Goal: Answer question/provide support: Share knowledge or assist other users

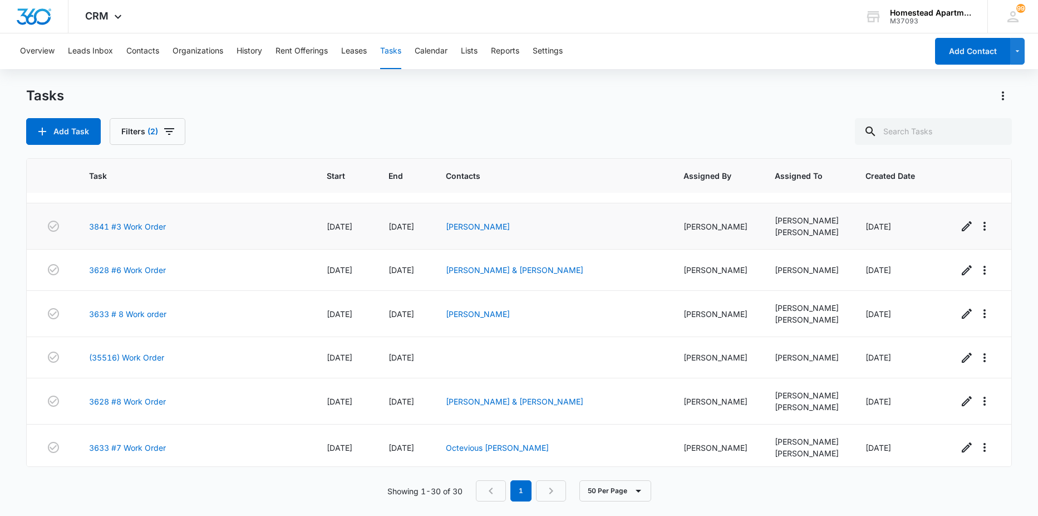
scroll to position [1028, 0]
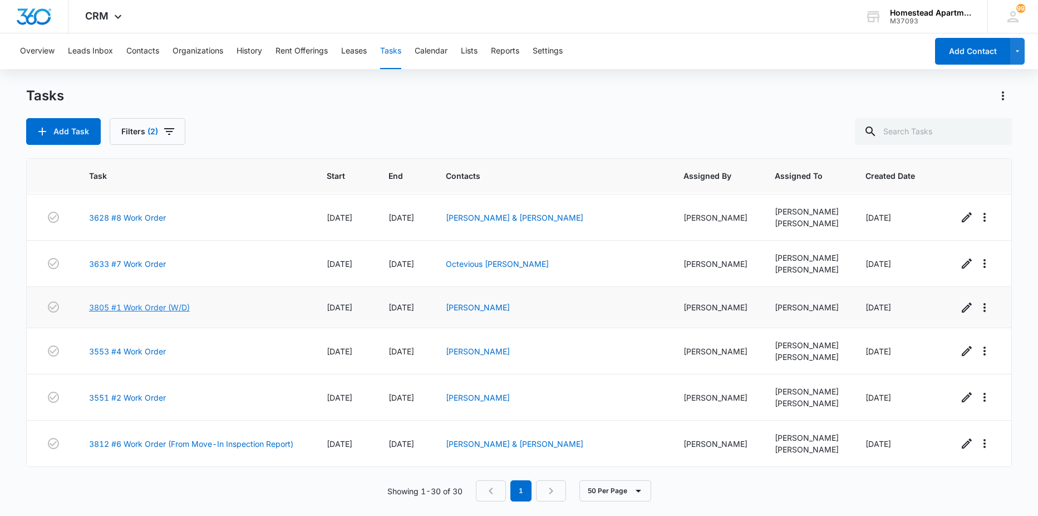
click at [157, 307] on link "3805 #1 Work Order (W/D)" at bounding box center [139, 307] width 101 height 12
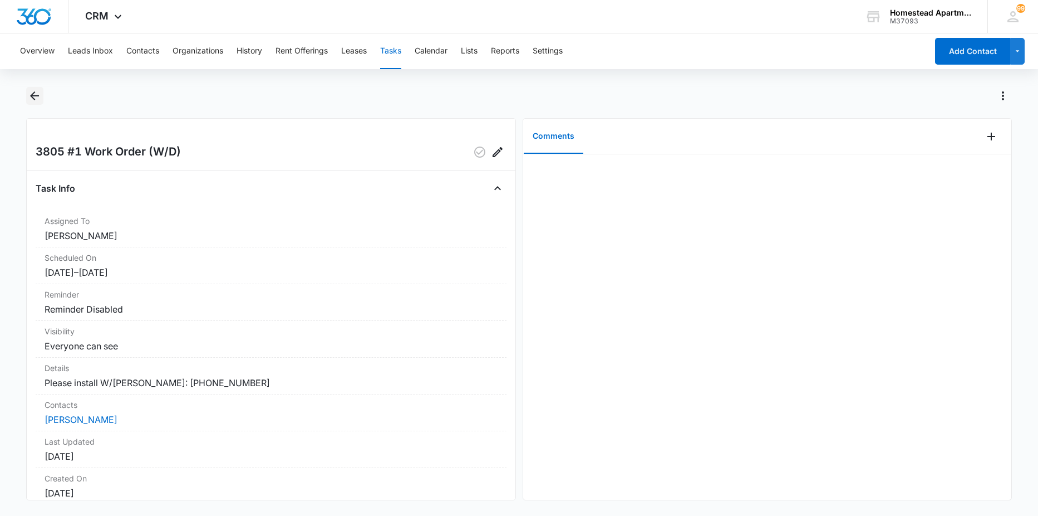
click at [35, 97] on icon "Back" at bounding box center [34, 95] width 13 height 13
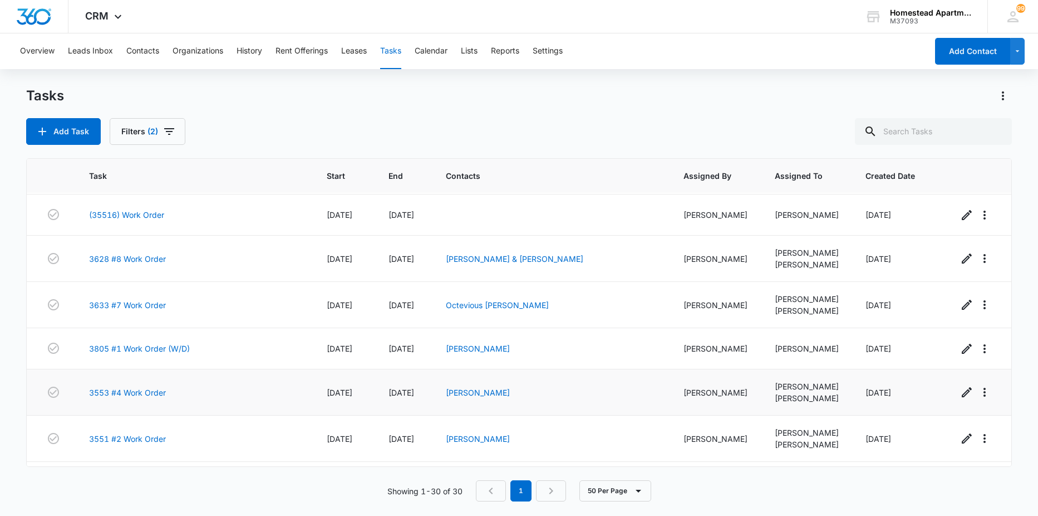
scroll to position [1028, 0]
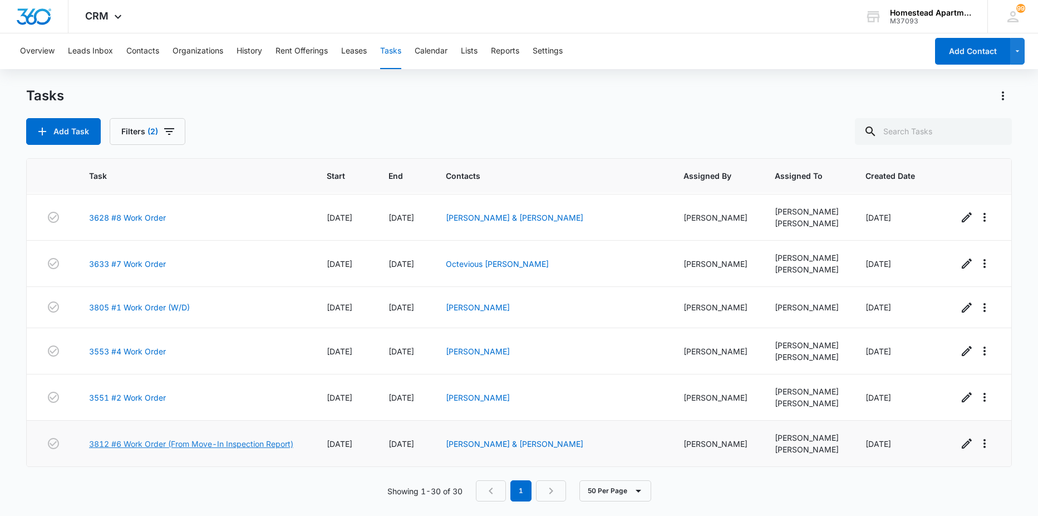
click at [158, 443] on link "3812 #6 Work Order (From Move-In Inspection Report)" at bounding box center [191, 444] width 204 height 12
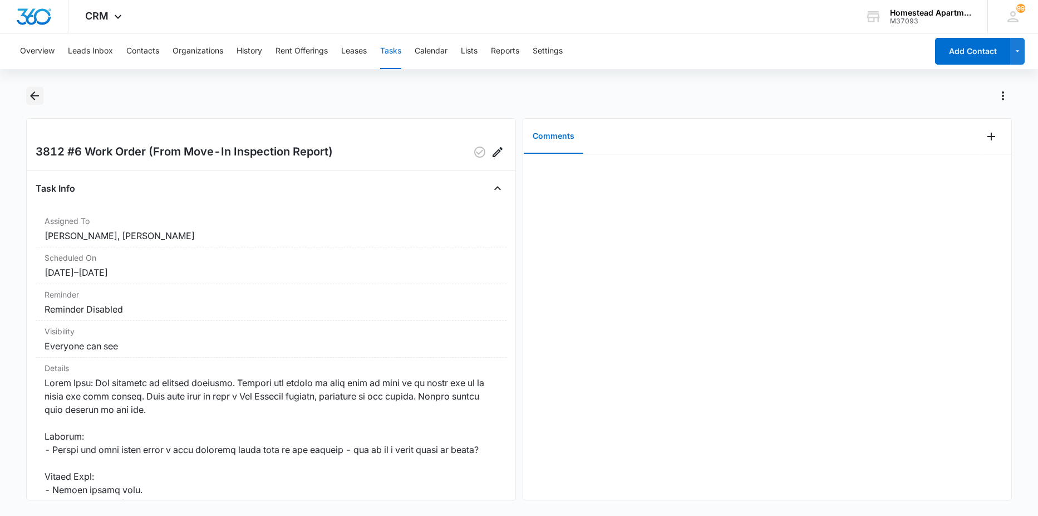
click at [37, 89] on button "Back" at bounding box center [34, 96] width 17 height 18
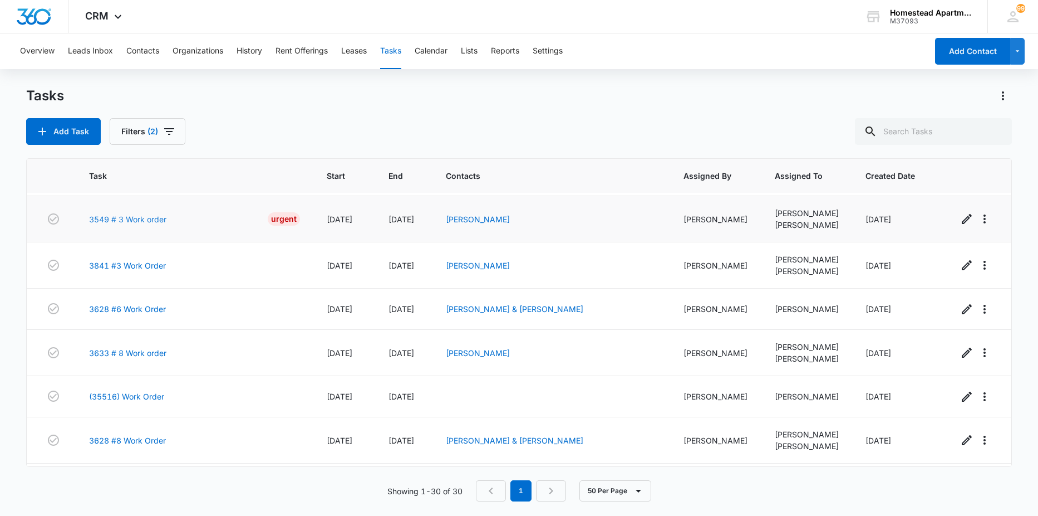
scroll to position [694, 0]
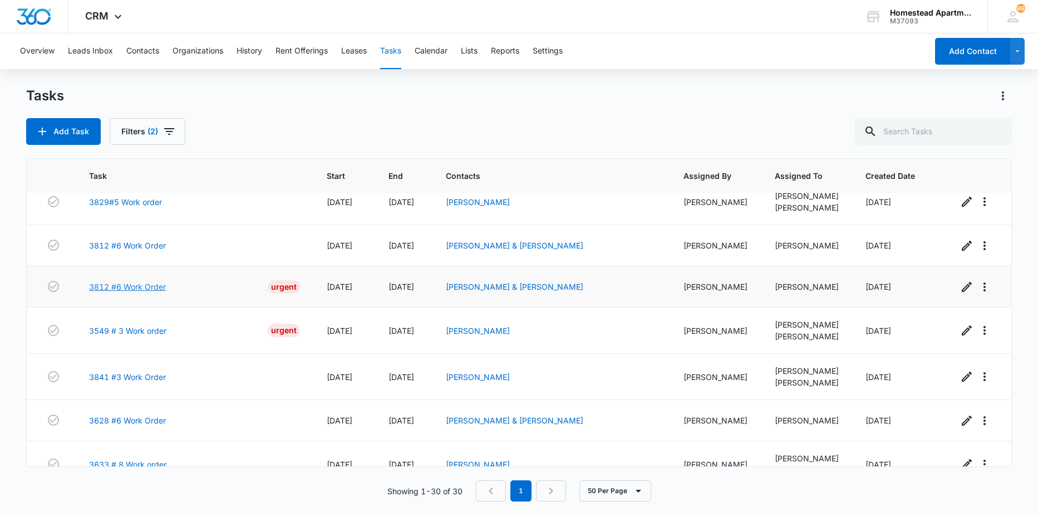
click at [131, 286] on link "3812 #6 Work Order" at bounding box center [127, 287] width 77 height 12
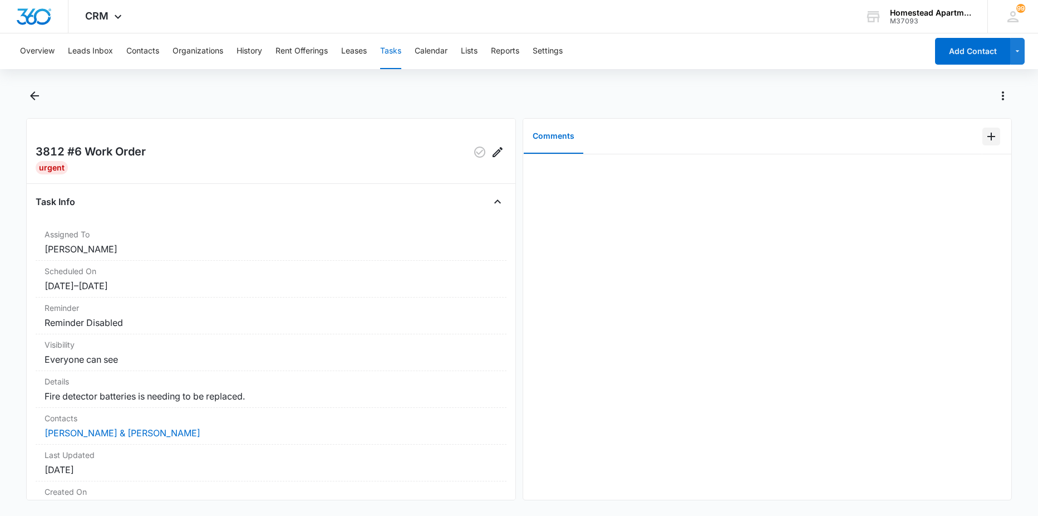
click at [985, 130] on icon "Add Comment" at bounding box center [991, 136] width 13 height 13
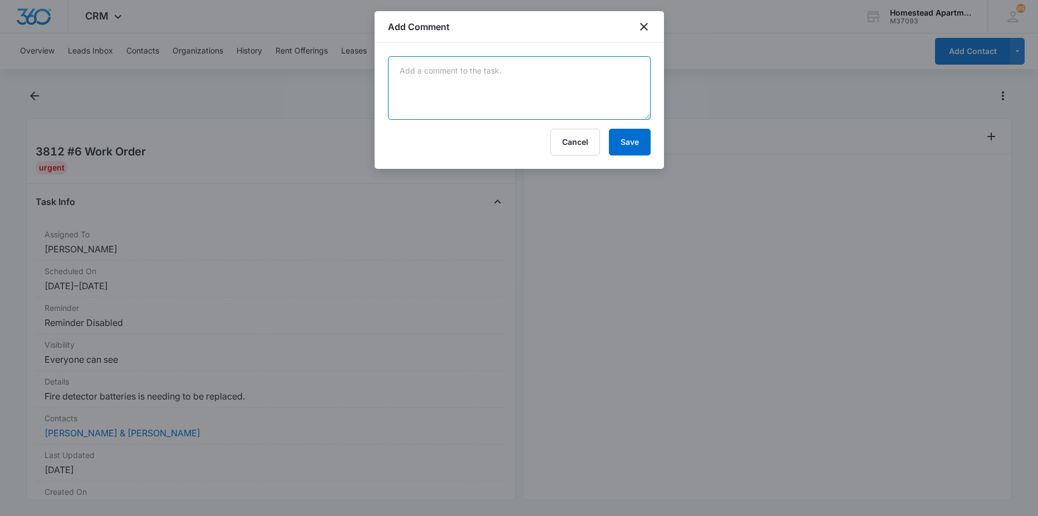
click at [634, 81] on textarea at bounding box center [519, 87] width 263 height 63
type textarea "duplicate"
click at [637, 136] on button "Save" at bounding box center [630, 142] width 42 height 27
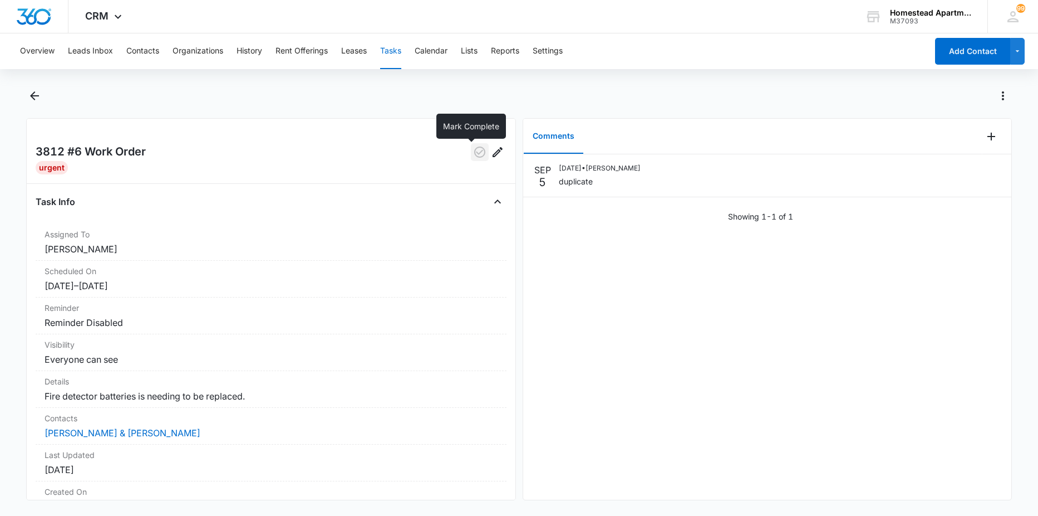
click at [473, 154] on icon "button" at bounding box center [479, 151] width 13 height 13
click at [33, 98] on icon "Back" at bounding box center [34, 95] width 9 height 9
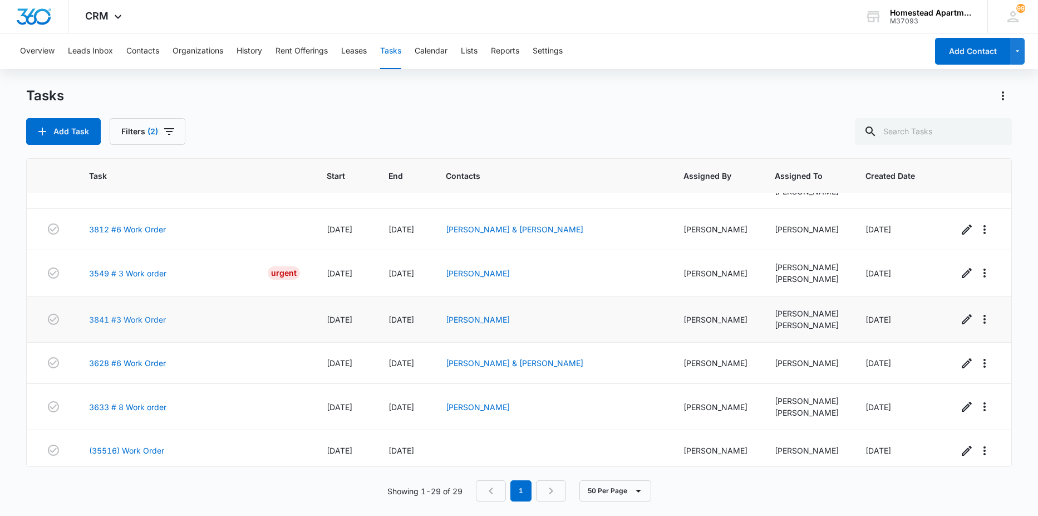
scroll to position [708, 0]
click at [121, 233] on link "3812 #6 Work Order" at bounding box center [127, 231] width 77 height 12
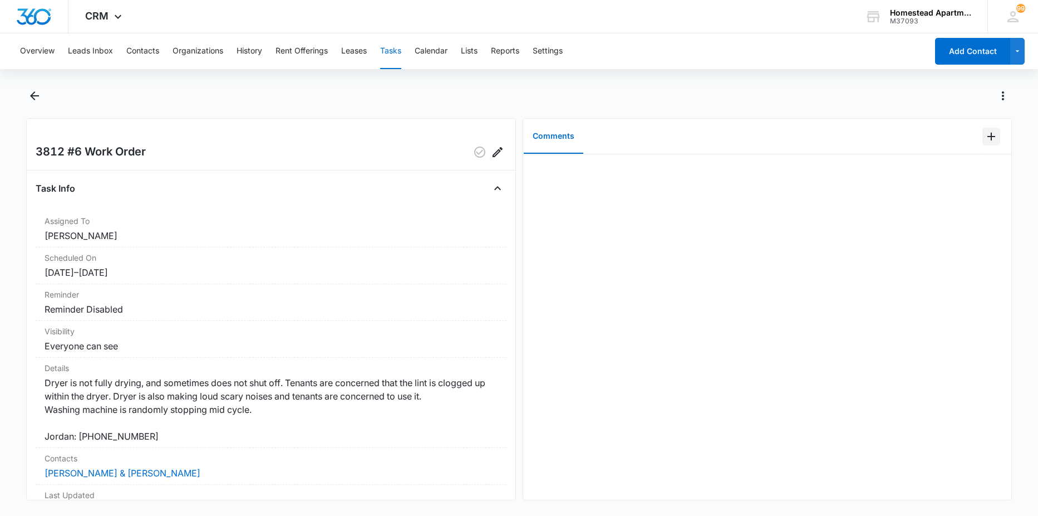
click at [985, 139] on icon "Add Comment" at bounding box center [991, 136] width 13 height 13
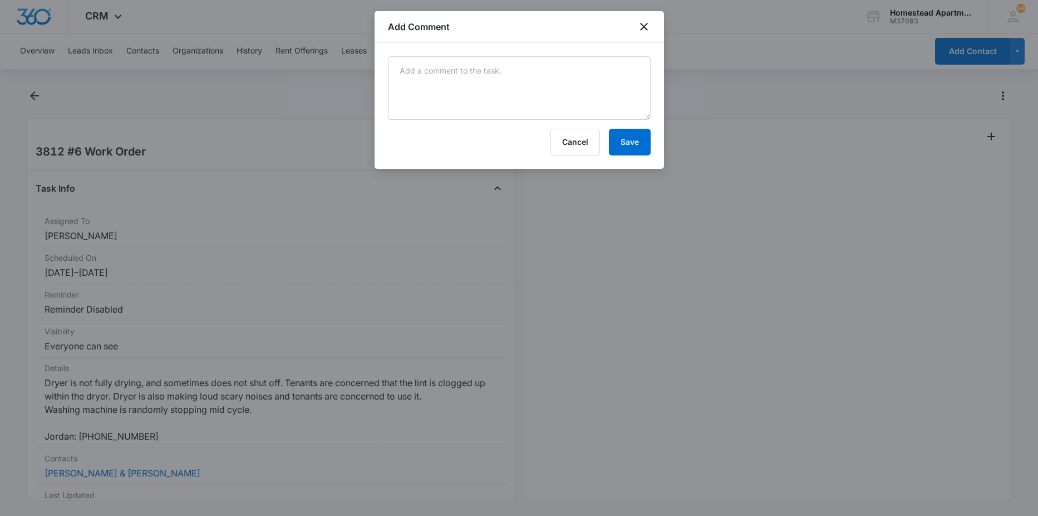
click at [525, 253] on div at bounding box center [519, 258] width 1038 height 516
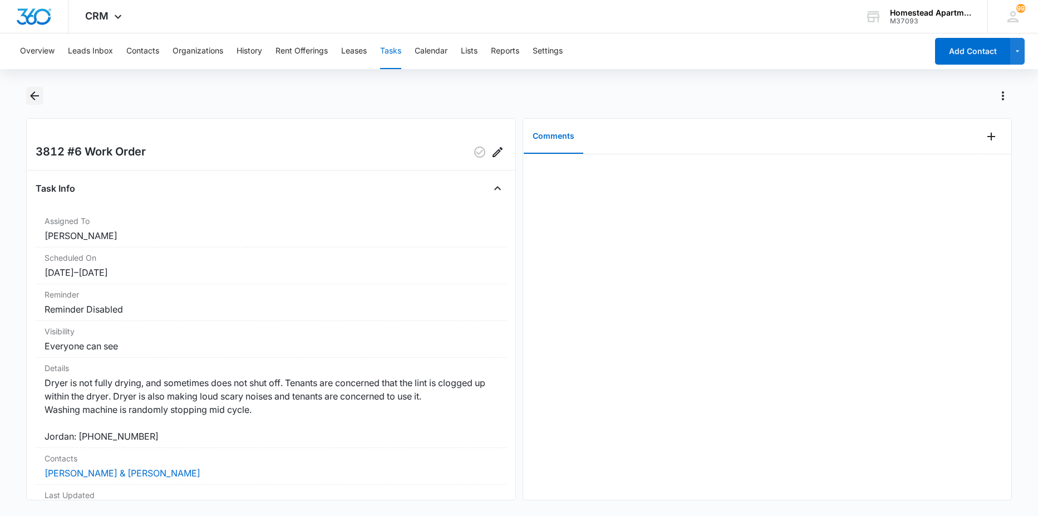
click at [39, 99] on icon "Back" at bounding box center [34, 95] width 13 height 13
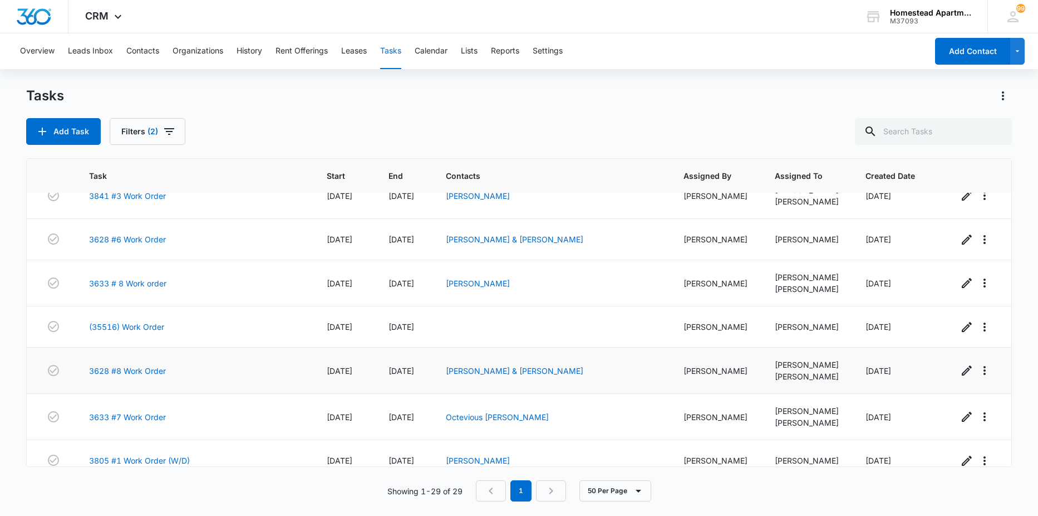
scroll to position [987, 0]
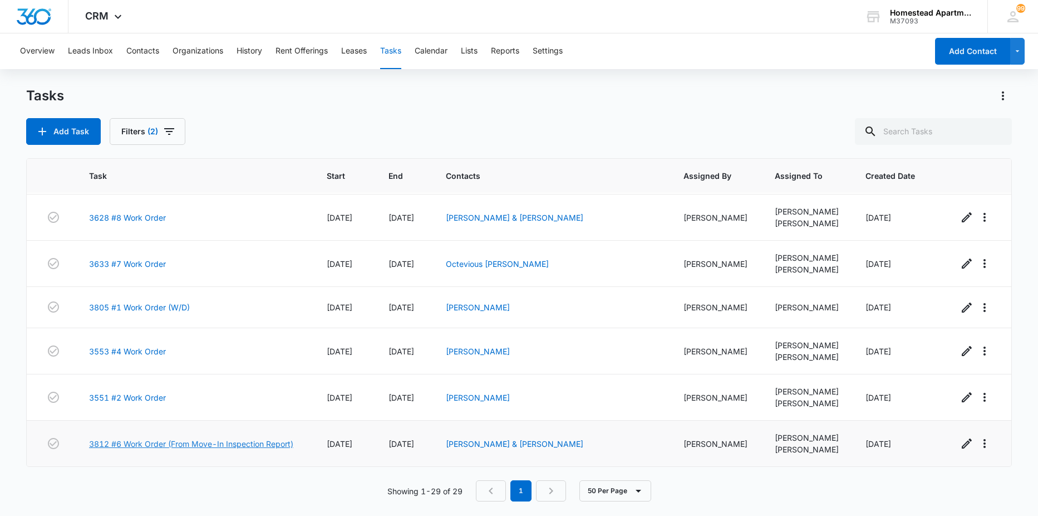
click at [165, 443] on link "3812 #6 Work Order (From Move-In Inspection Report)" at bounding box center [191, 444] width 204 height 12
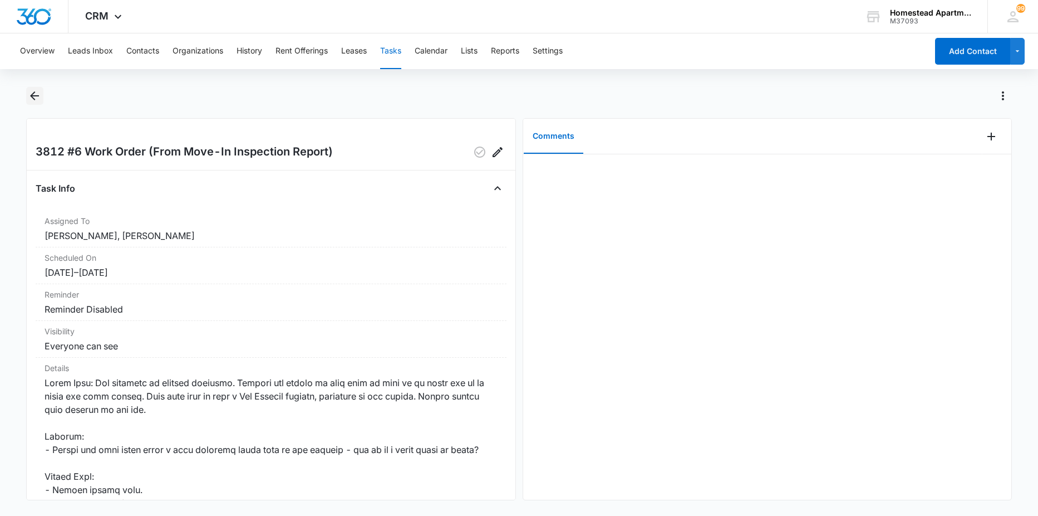
click at [40, 94] on icon "Back" at bounding box center [34, 95] width 13 height 13
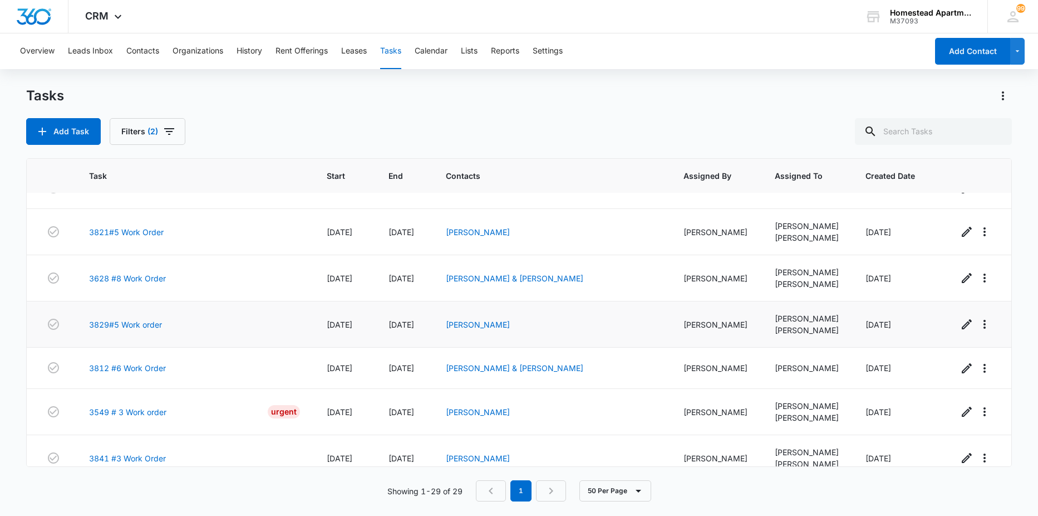
scroll to position [613, 0]
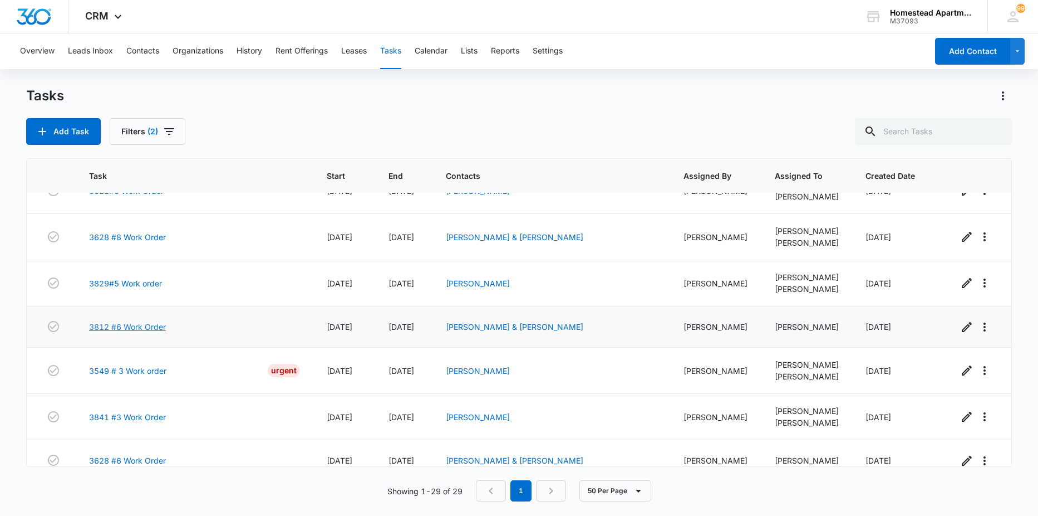
click at [151, 329] on link "3812 #6 Work Order" at bounding box center [127, 327] width 77 height 12
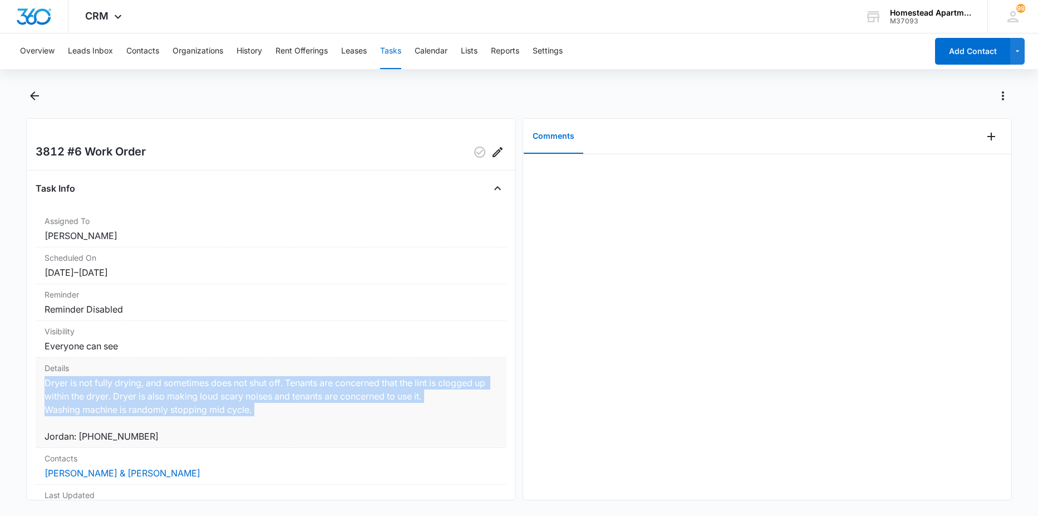
drag, startPoint x: 41, startPoint y: 383, endPoint x: 259, endPoint y: 418, distance: 221.1
click at [259, 418] on div "Details Dryer is not fully drying, and sometimes does not shut off. Tenants are…" at bounding box center [271, 402] width 471 height 90
drag, startPoint x: 259, startPoint y: 418, endPoint x: 238, endPoint y: 393, distance: 32.8
copy dd "Dryer is not fully drying, and sometimes does not shut off. Tenants are concern…"
click at [474, 150] on icon "button" at bounding box center [479, 151] width 11 height 11
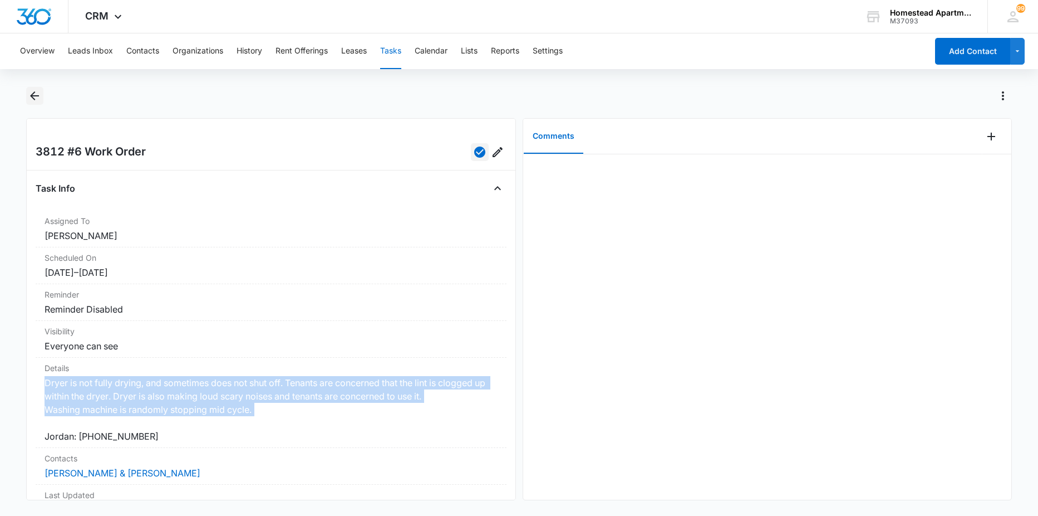
click at [31, 98] on icon "Back" at bounding box center [34, 95] width 13 height 13
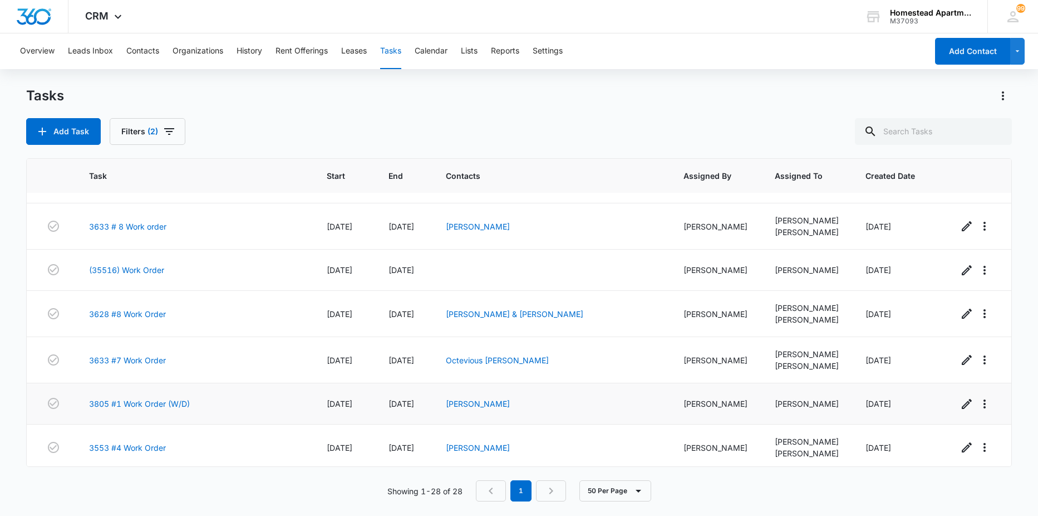
scroll to position [945, 0]
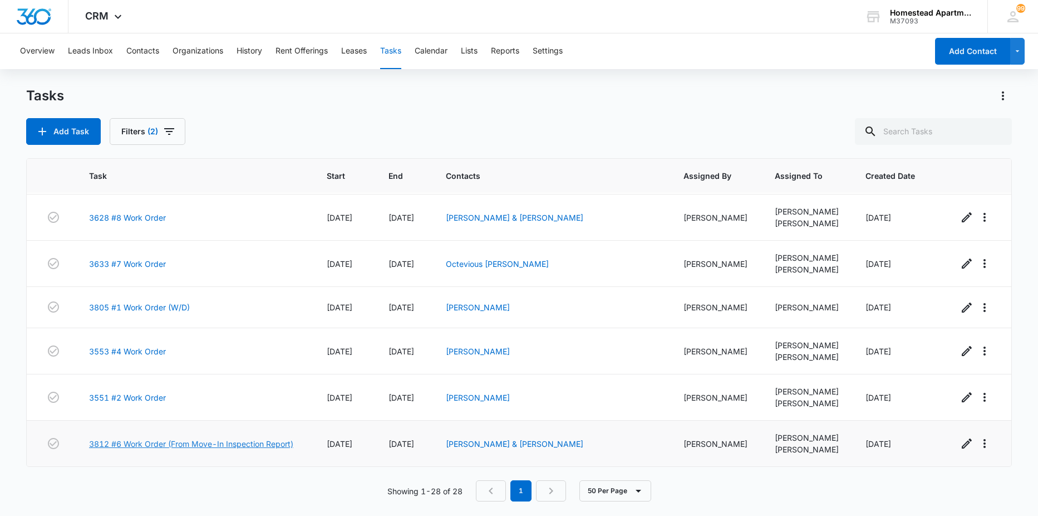
click at [132, 440] on link "3812 #6 Work Order (From Move-In Inspection Report)" at bounding box center [191, 444] width 204 height 12
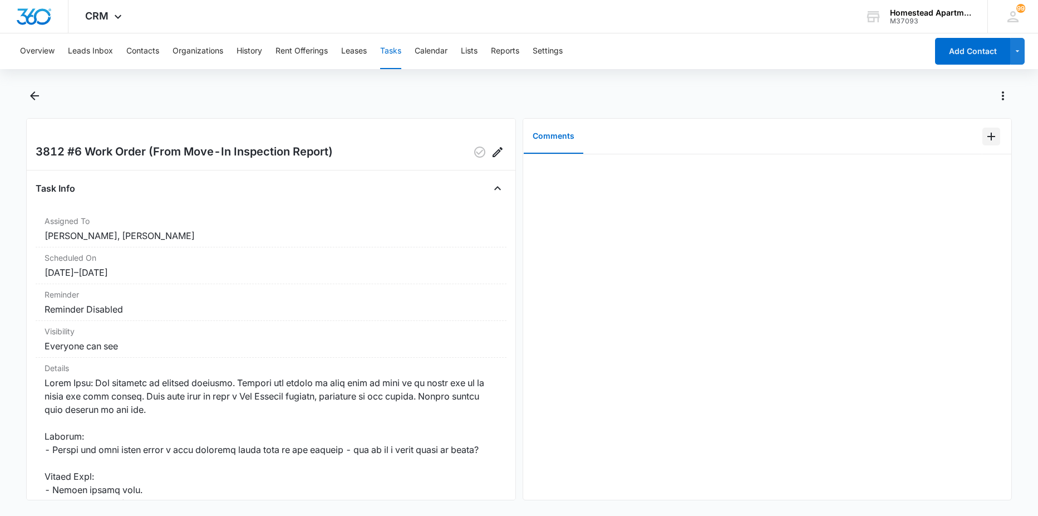
click at [986, 131] on icon "Add Comment" at bounding box center [991, 136] width 13 height 13
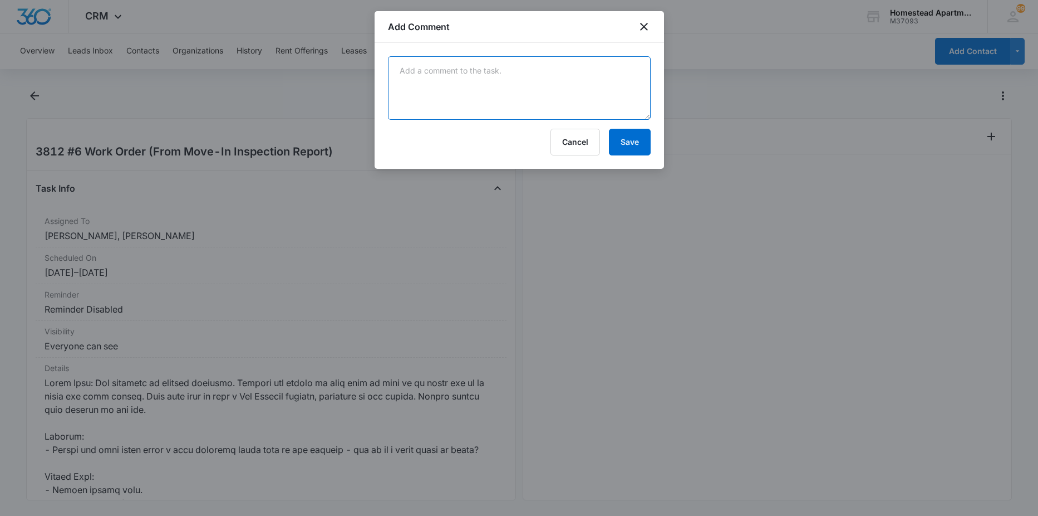
click at [591, 83] on textarea at bounding box center [519, 87] width 263 height 63
paste textarea "Dryer is not fully drying, and sometimes does not shut off. Tenants are concern…"
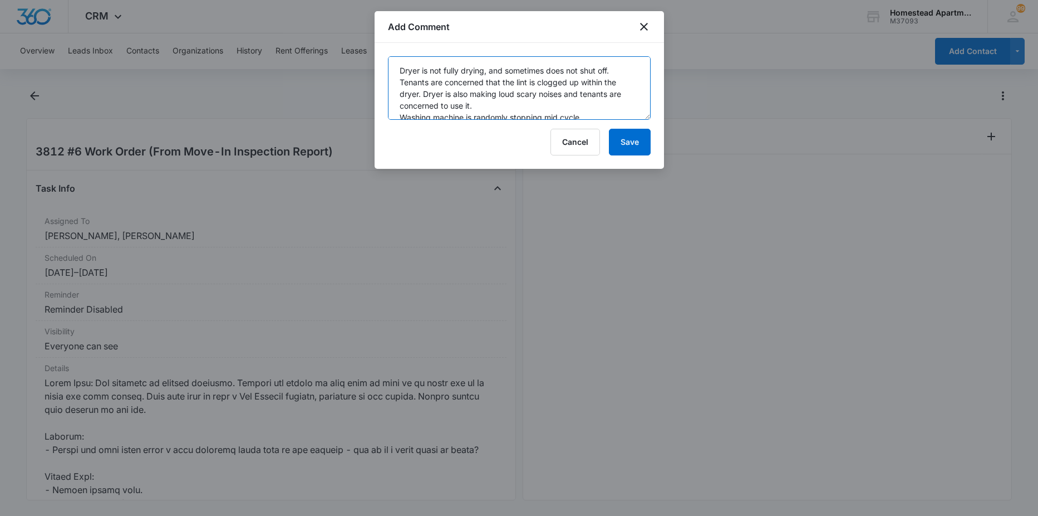
scroll to position [14, 0]
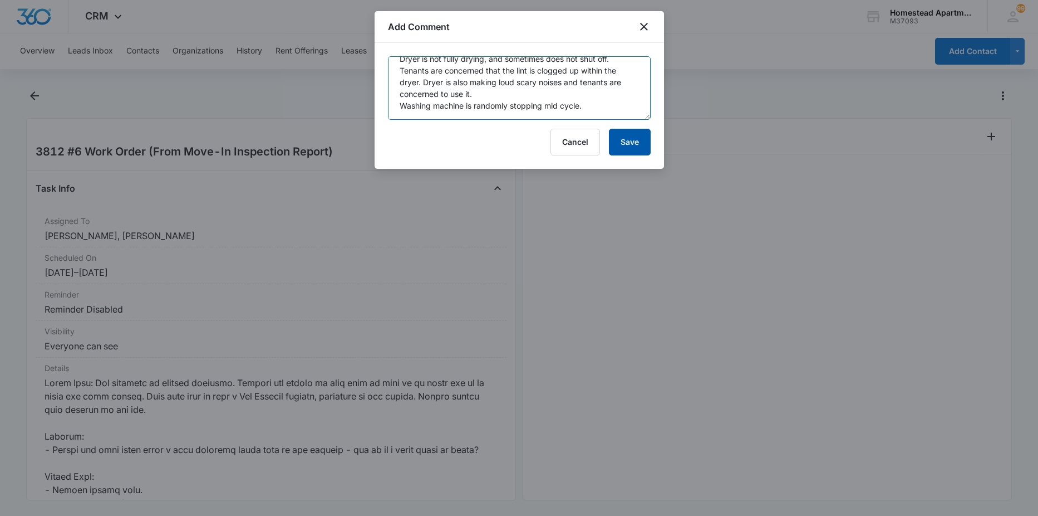
type textarea "Dryer is not fully drying, and sometimes does not shut off. Tenants are concern…"
click at [640, 135] on button "Save" at bounding box center [630, 142] width 42 height 27
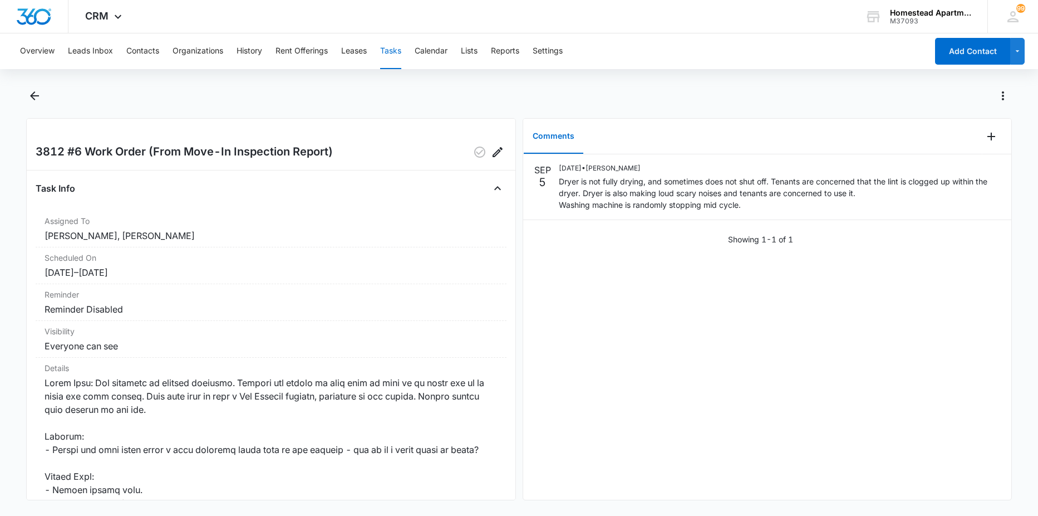
click at [22, 95] on main "3812 #6 Work Order (From Move-In Inspection Report) Task Info Assigned To Richa…" at bounding box center [519, 300] width 1038 height 427
click at [44, 91] on div at bounding box center [519, 102] width 987 height 31
click at [33, 97] on icon "Back" at bounding box center [34, 95] width 13 height 13
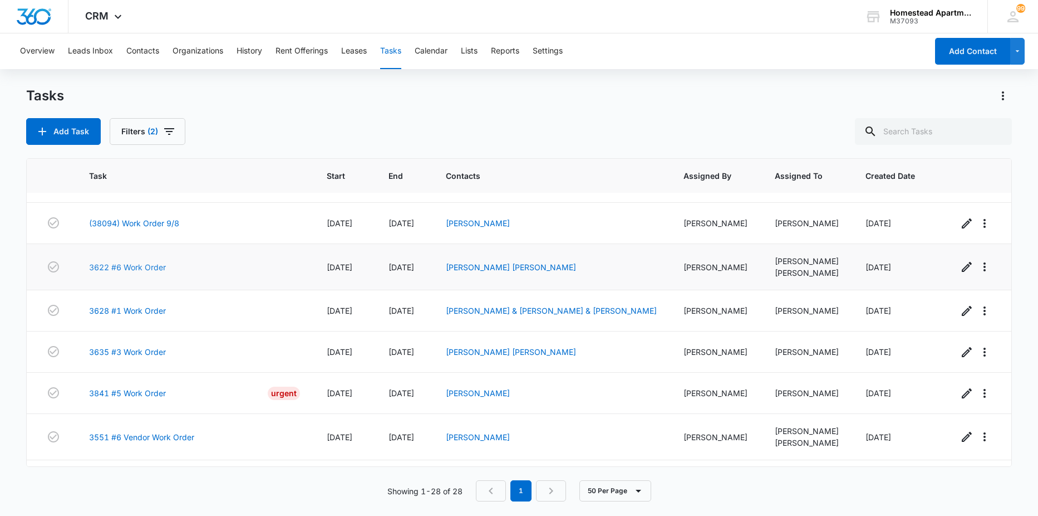
scroll to position [278, 0]
click at [132, 394] on link "3841 #5 Work Order" at bounding box center [127, 394] width 77 height 12
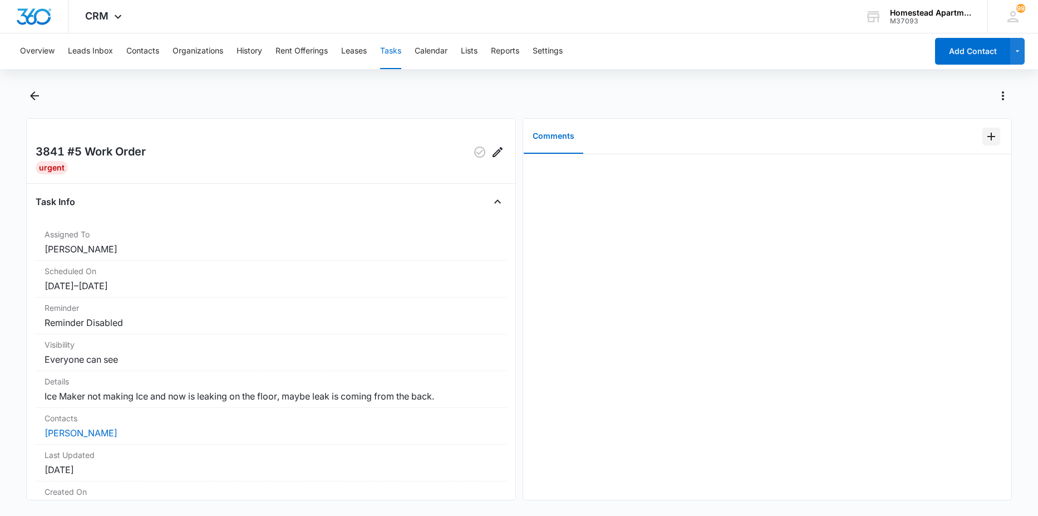
click at [988, 134] on icon "Add Comment" at bounding box center [992, 137] width 8 height 8
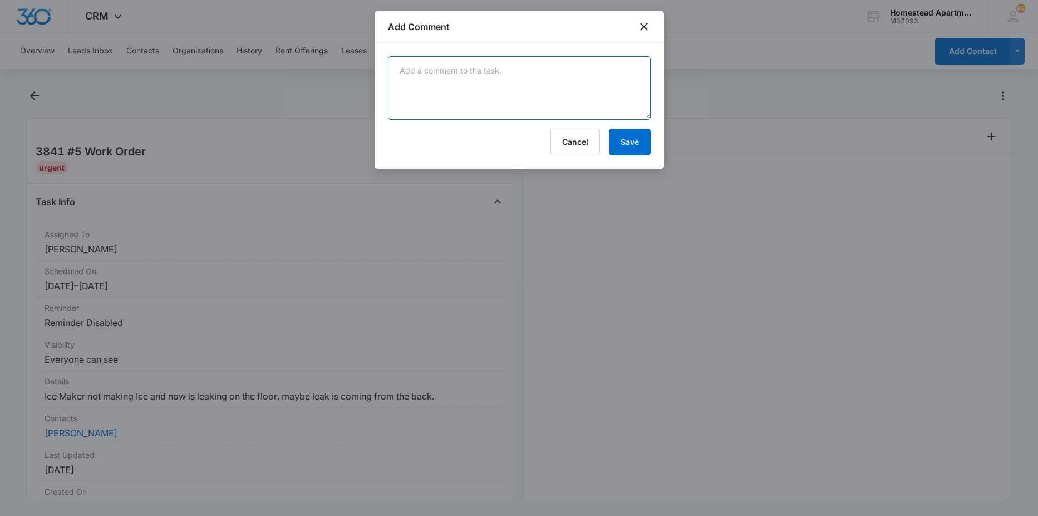
click at [497, 66] on textarea at bounding box center [519, 87] width 263 height 63
type textarea "issue fixed on call"
click at [644, 141] on button "Save" at bounding box center [630, 142] width 42 height 27
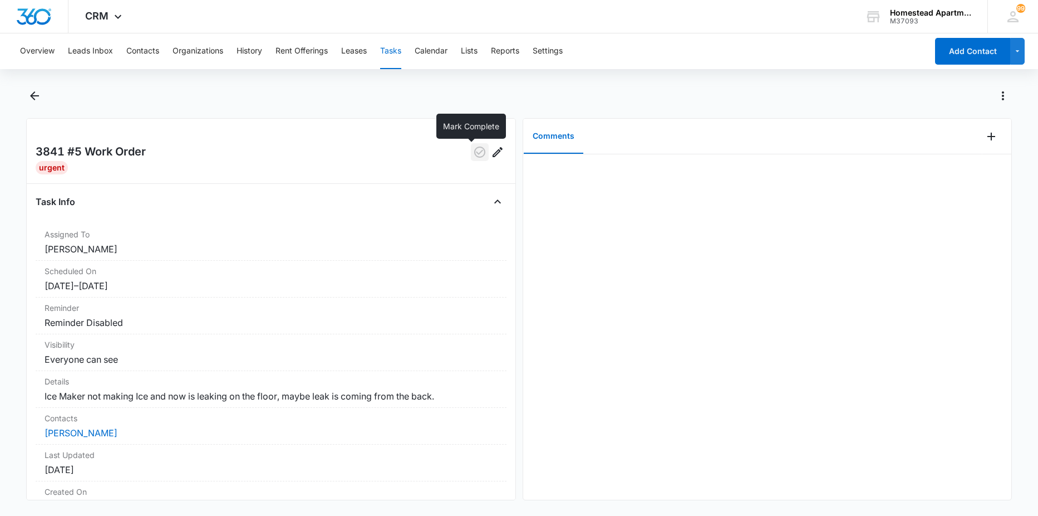
click at [471, 149] on button "button" at bounding box center [480, 152] width 18 height 18
click at [28, 94] on icon "Back" at bounding box center [34, 95] width 13 height 13
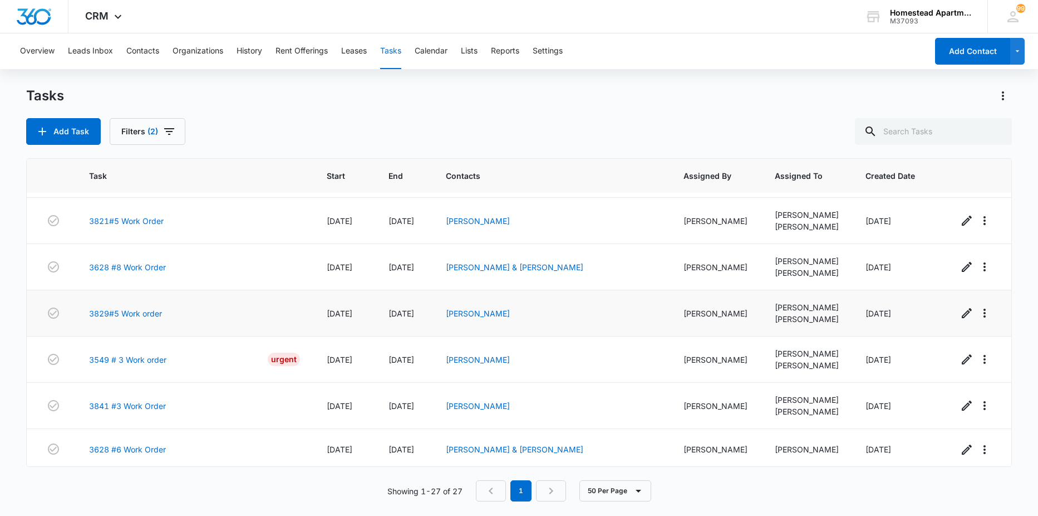
scroll to position [515, 0]
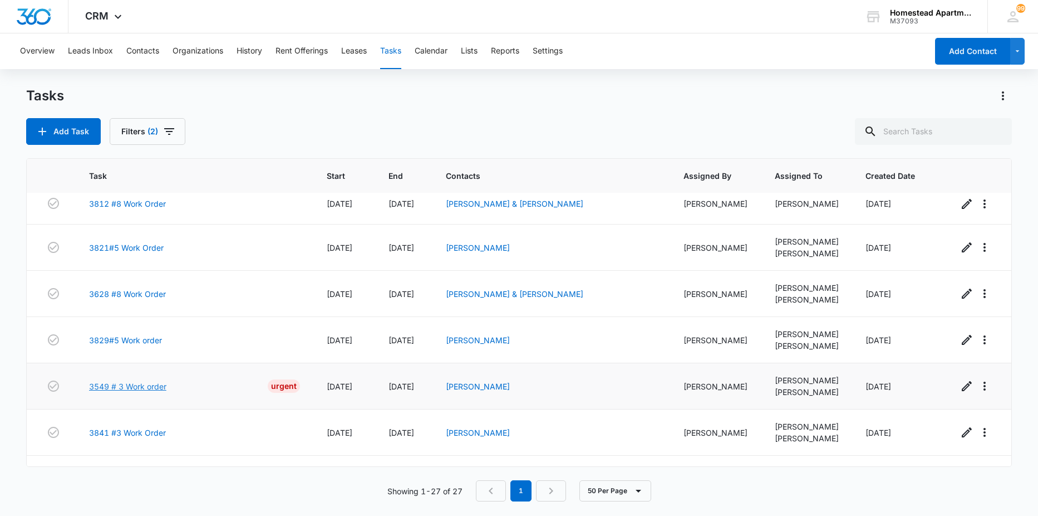
click at [119, 389] on link "3549 # 3 Work order" at bounding box center [127, 386] width 77 height 12
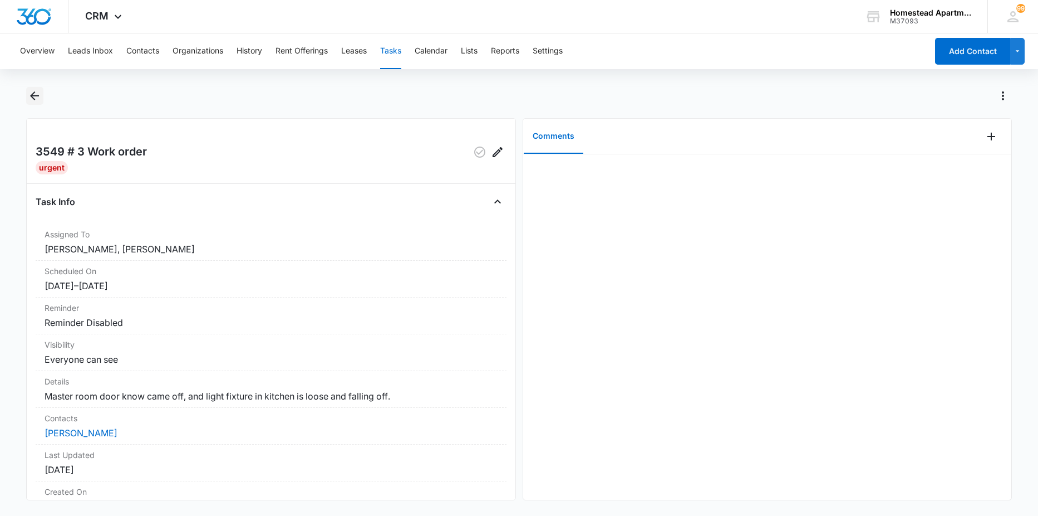
click at [30, 94] on icon "Back" at bounding box center [34, 95] width 13 height 13
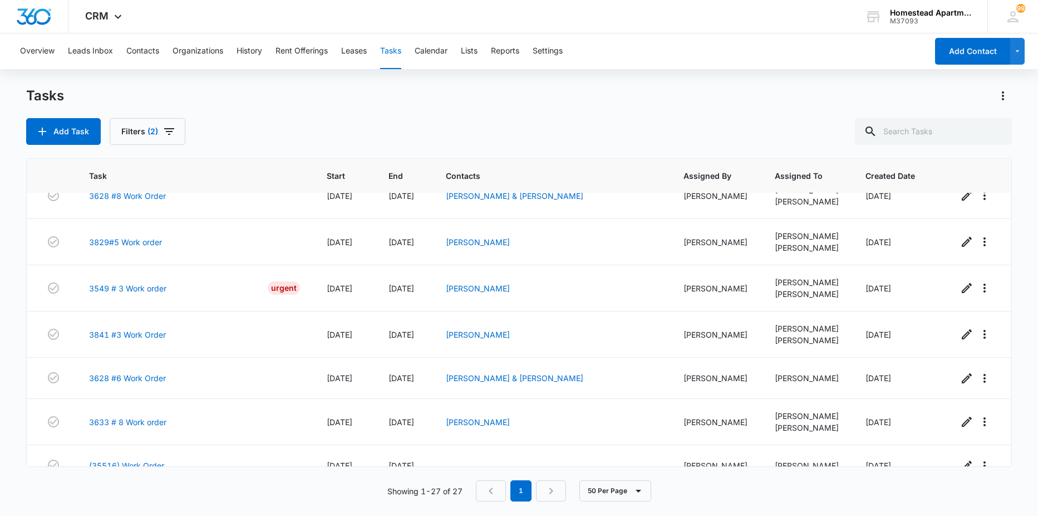
scroll to position [904, 0]
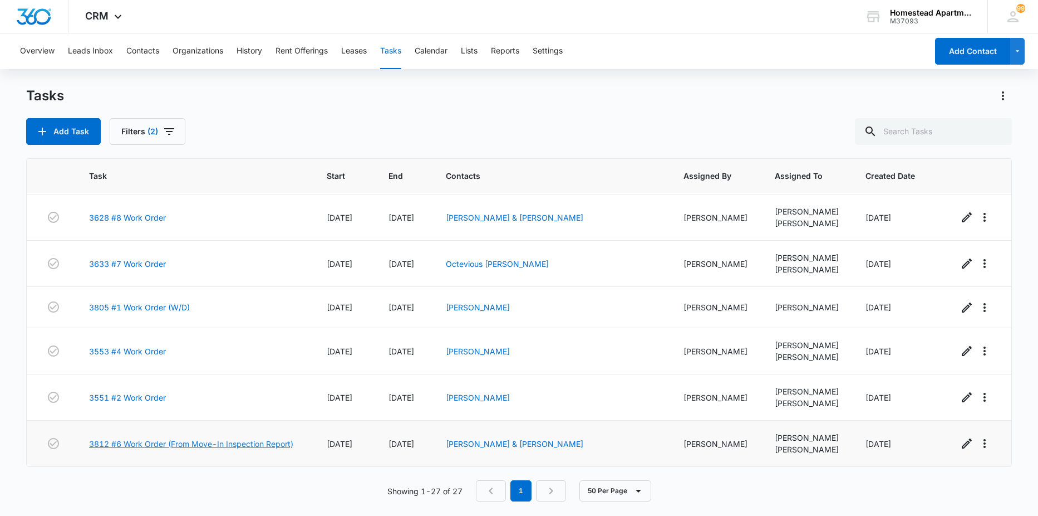
click at [141, 440] on link "3812 #6 Work Order (From Move-In Inspection Report)" at bounding box center [191, 444] width 204 height 12
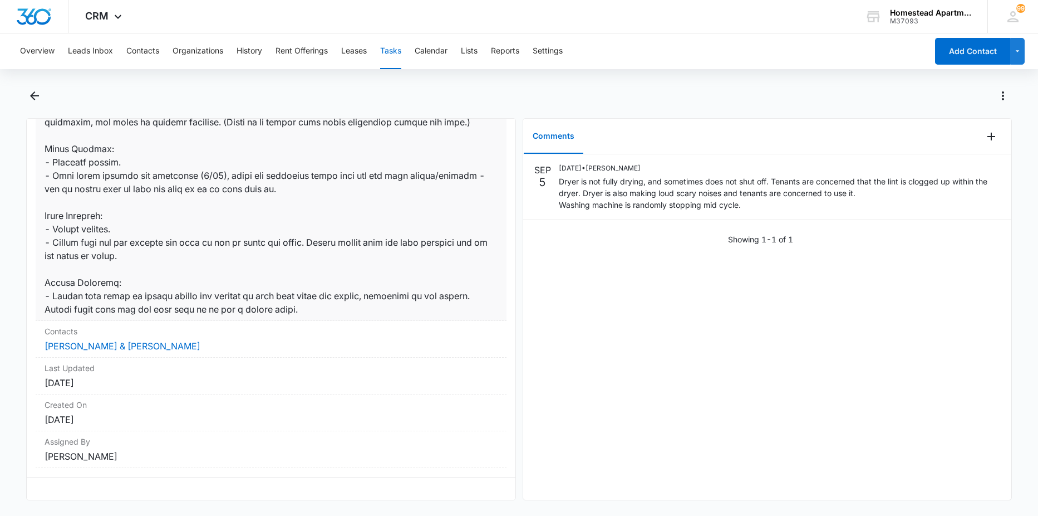
scroll to position [501, 0]
click at [38, 105] on div at bounding box center [519, 102] width 987 height 31
click at [40, 95] on icon "Back" at bounding box center [34, 95] width 13 height 13
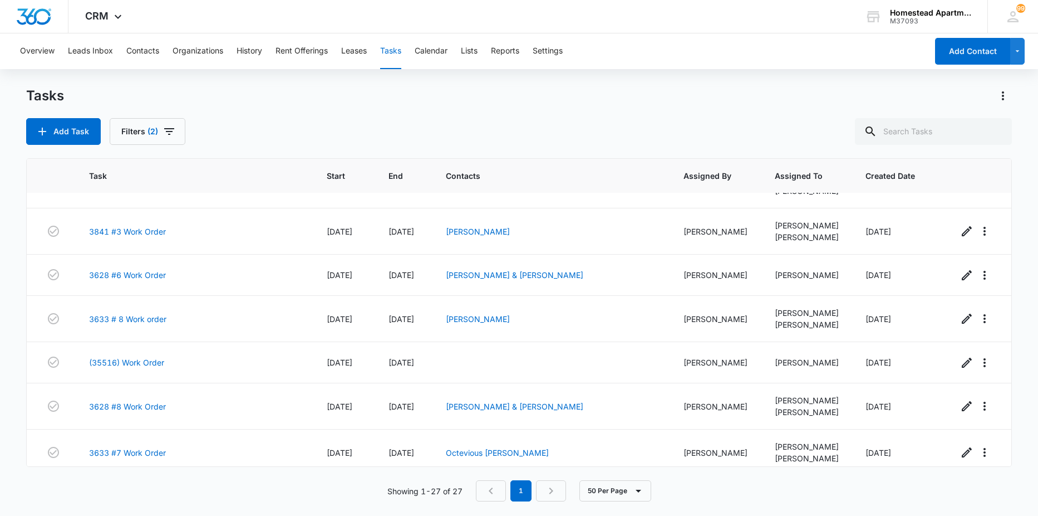
scroll to position [904, 0]
